Goal: Task Accomplishment & Management: Use online tool/utility

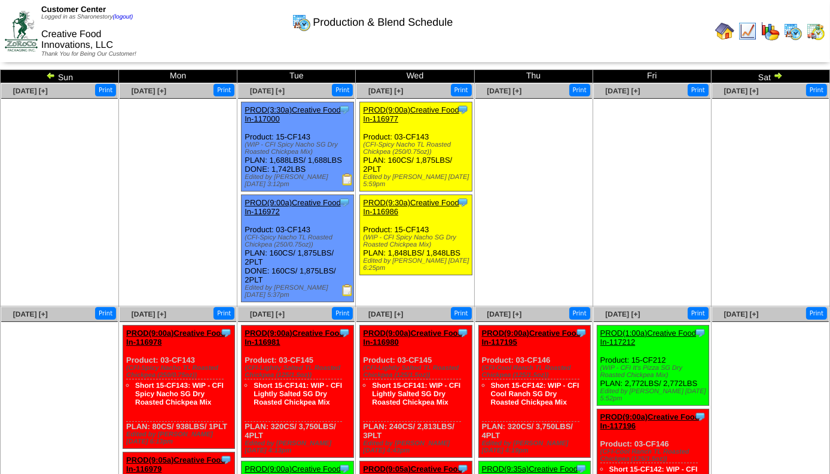
click at [792, 29] on img at bounding box center [793, 31] width 19 height 19
click at [821, 35] on img at bounding box center [815, 31] width 19 height 19
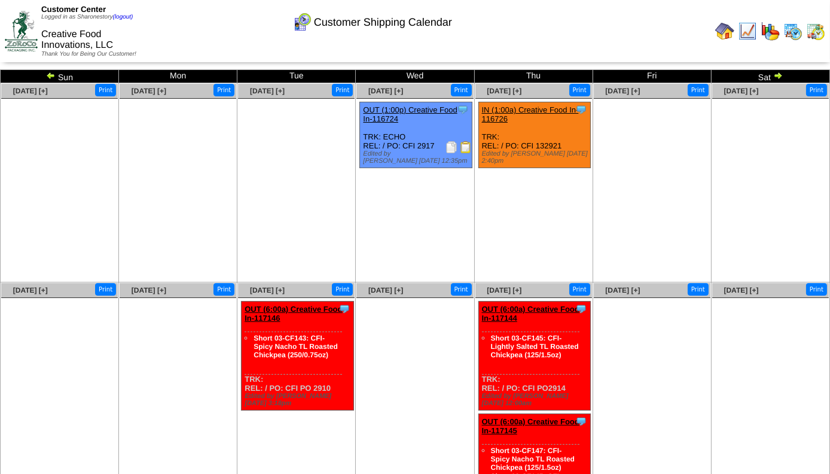
click at [465, 147] on img at bounding box center [466, 147] width 12 height 12
